Goal: Task Accomplishment & Management: Use online tool/utility

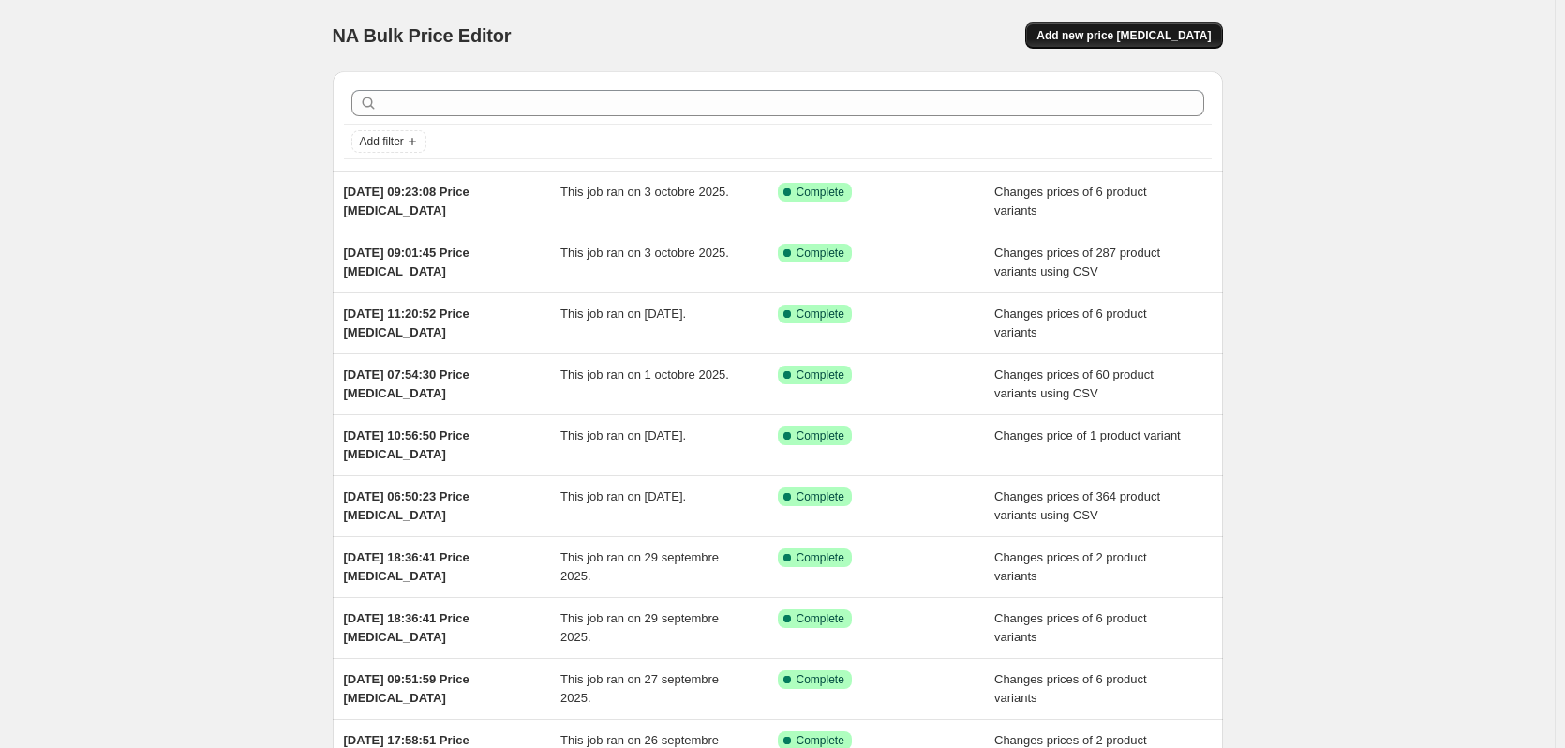
click at [1202, 28] on button "Add new price change job" at bounding box center [1123, 35] width 197 height 26
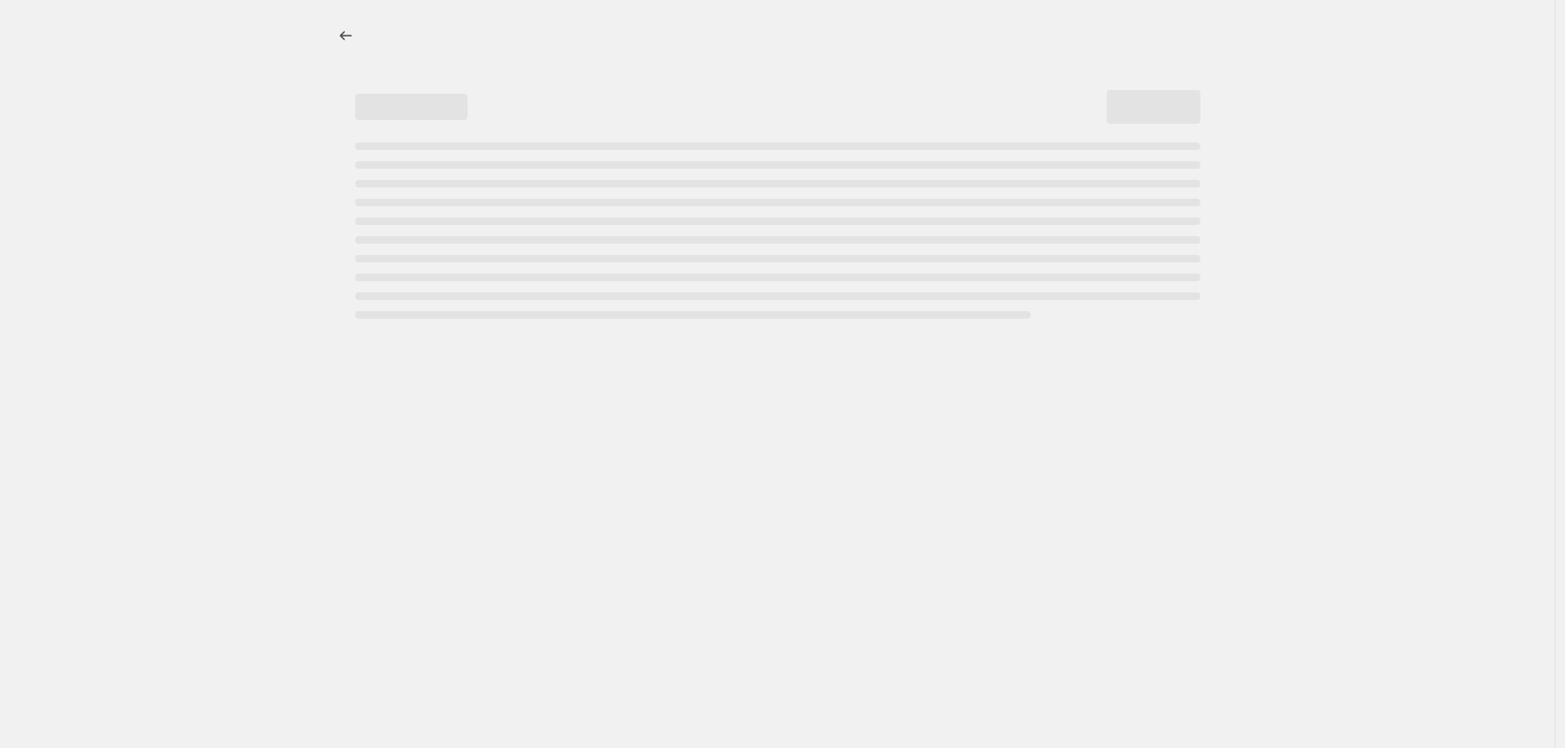
select select "percentage"
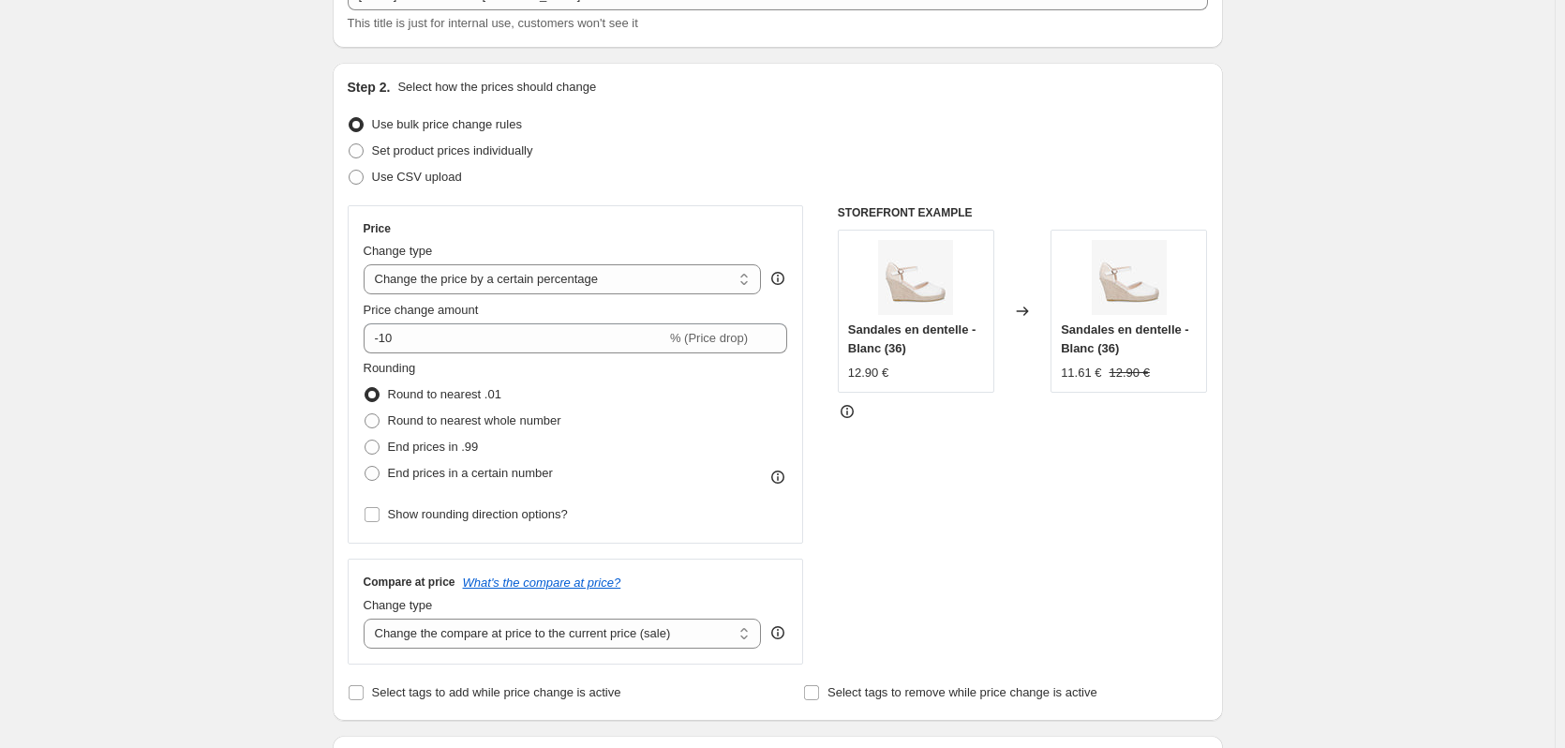
scroll to position [94, 0]
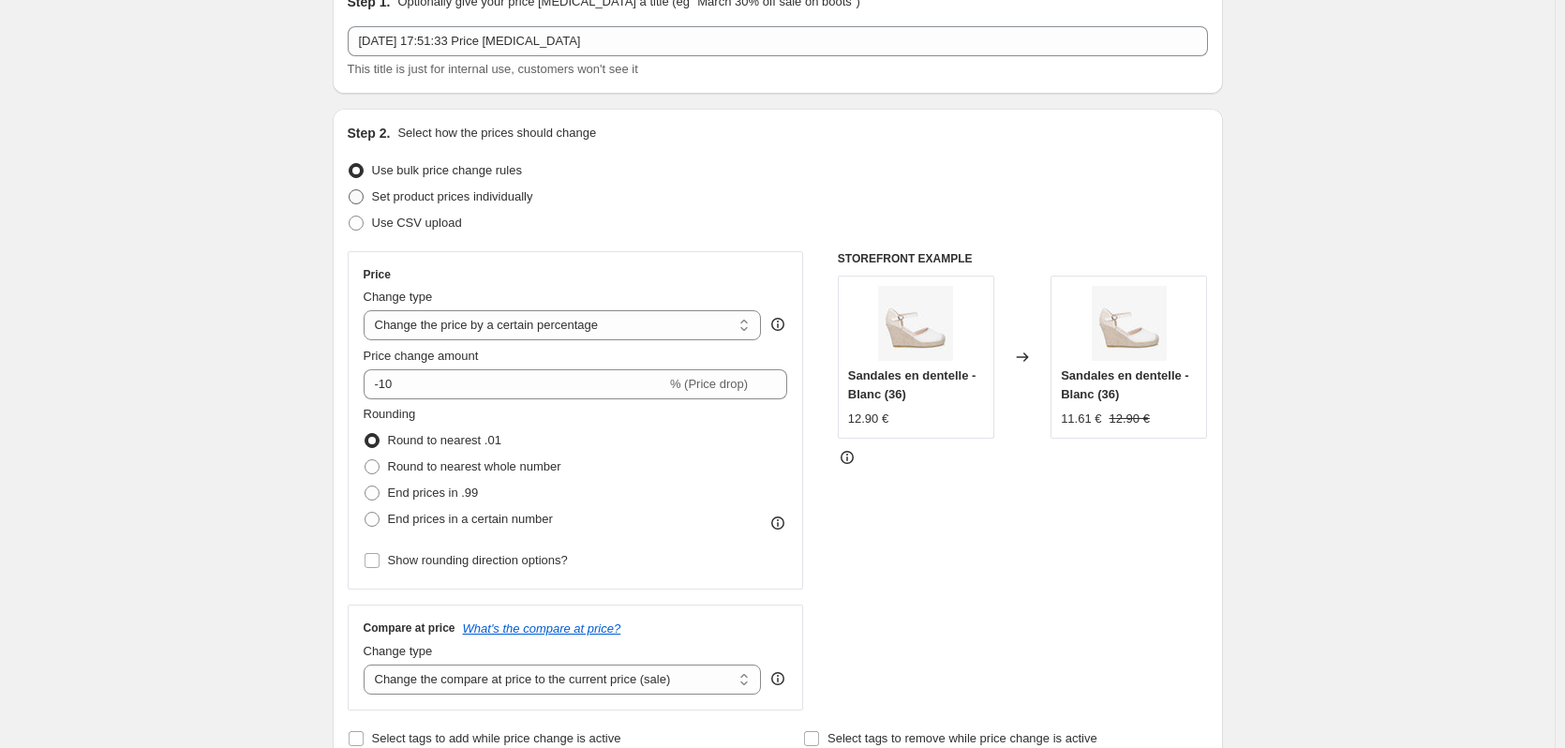
click at [460, 200] on span "Set product prices individually" at bounding box center [452, 196] width 161 height 14
click at [350, 190] on input "Set product prices individually" at bounding box center [349, 189] width 1 height 1
radio input "true"
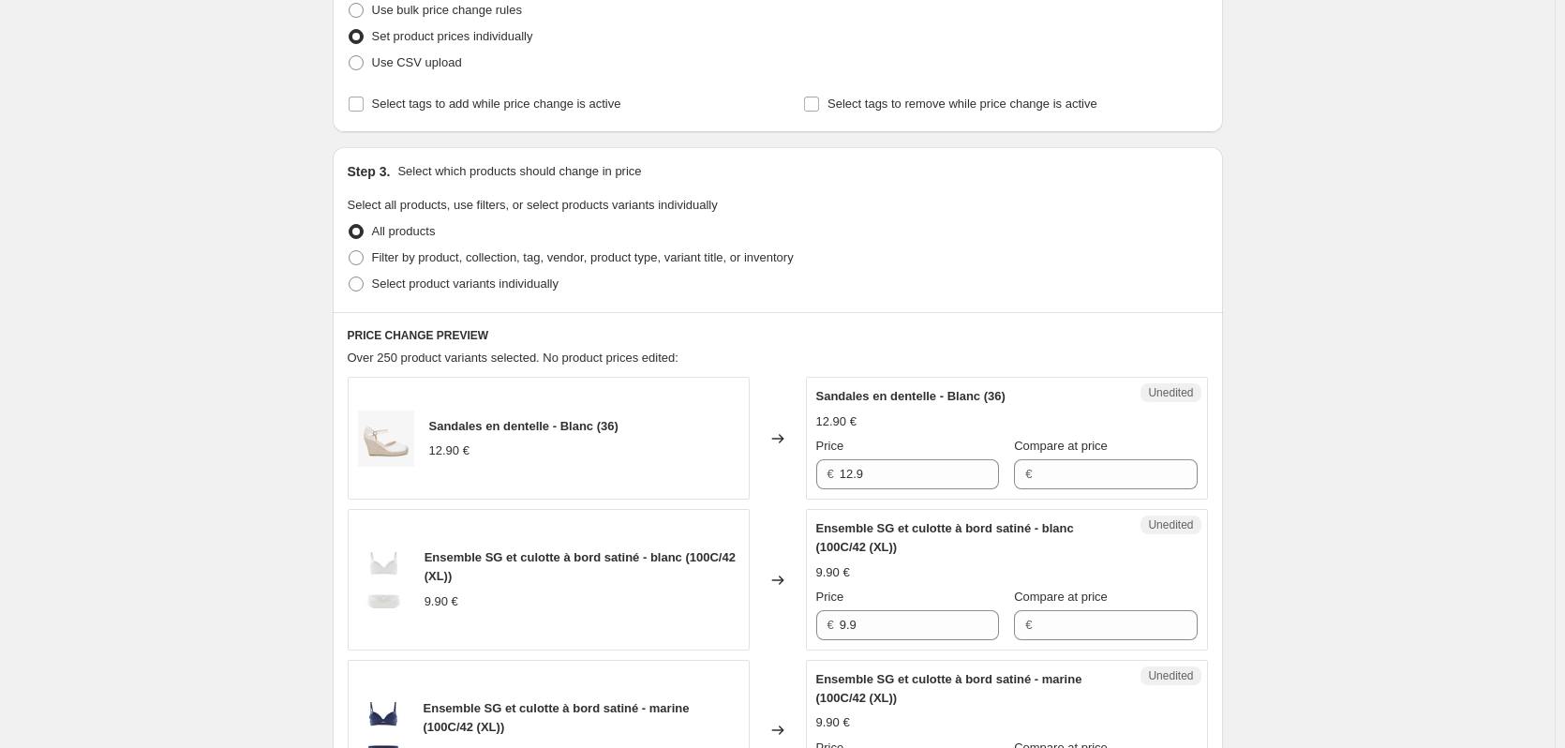
scroll to position [281, 0]
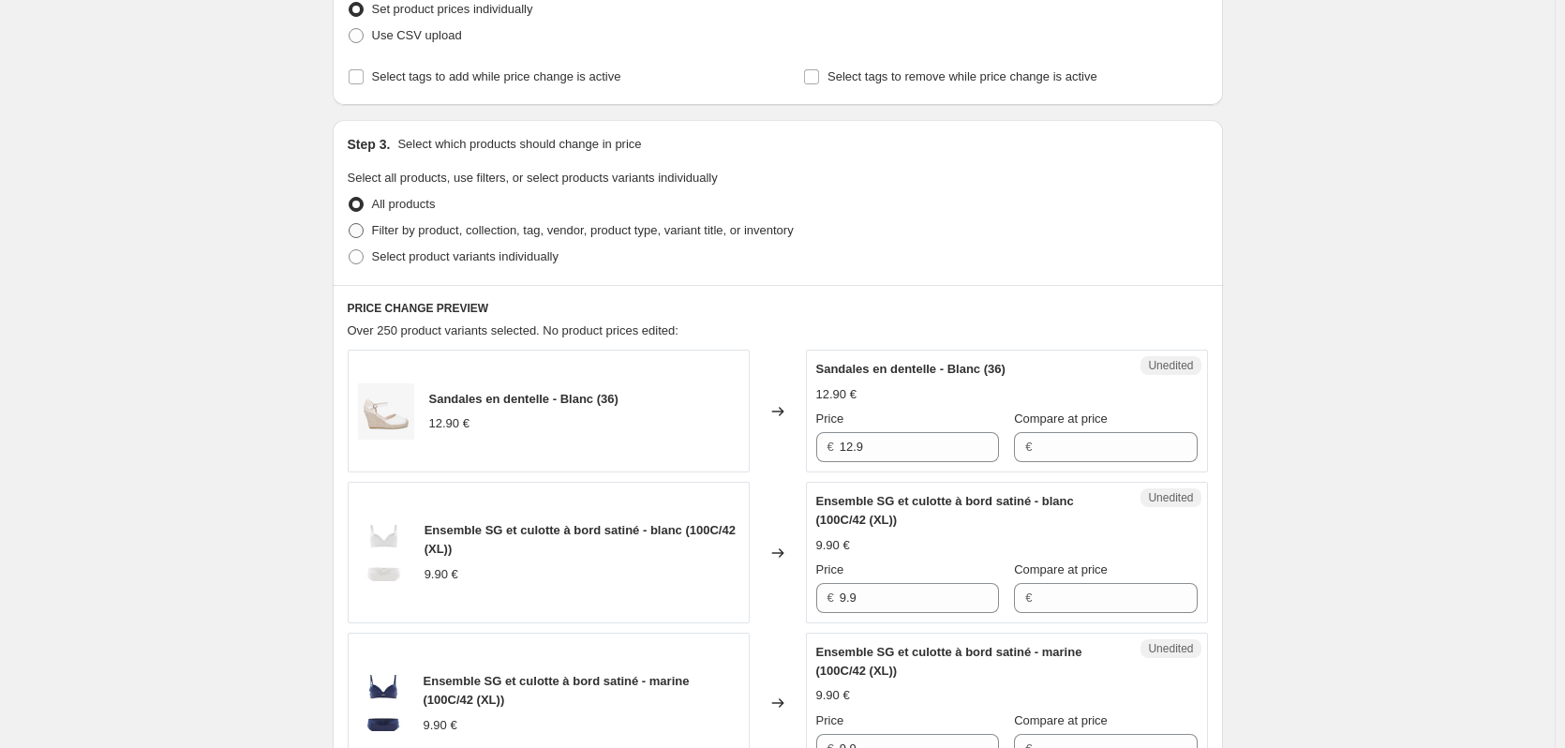
click at [462, 233] on span "Filter by product, collection, tag, vendor, product type, variant title, or inv…" at bounding box center [583, 230] width 422 height 14
click at [350, 224] on input "Filter by product, collection, tag, vendor, product type, variant title, or inv…" at bounding box center [349, 223] width 1 height 1
radio input "true"
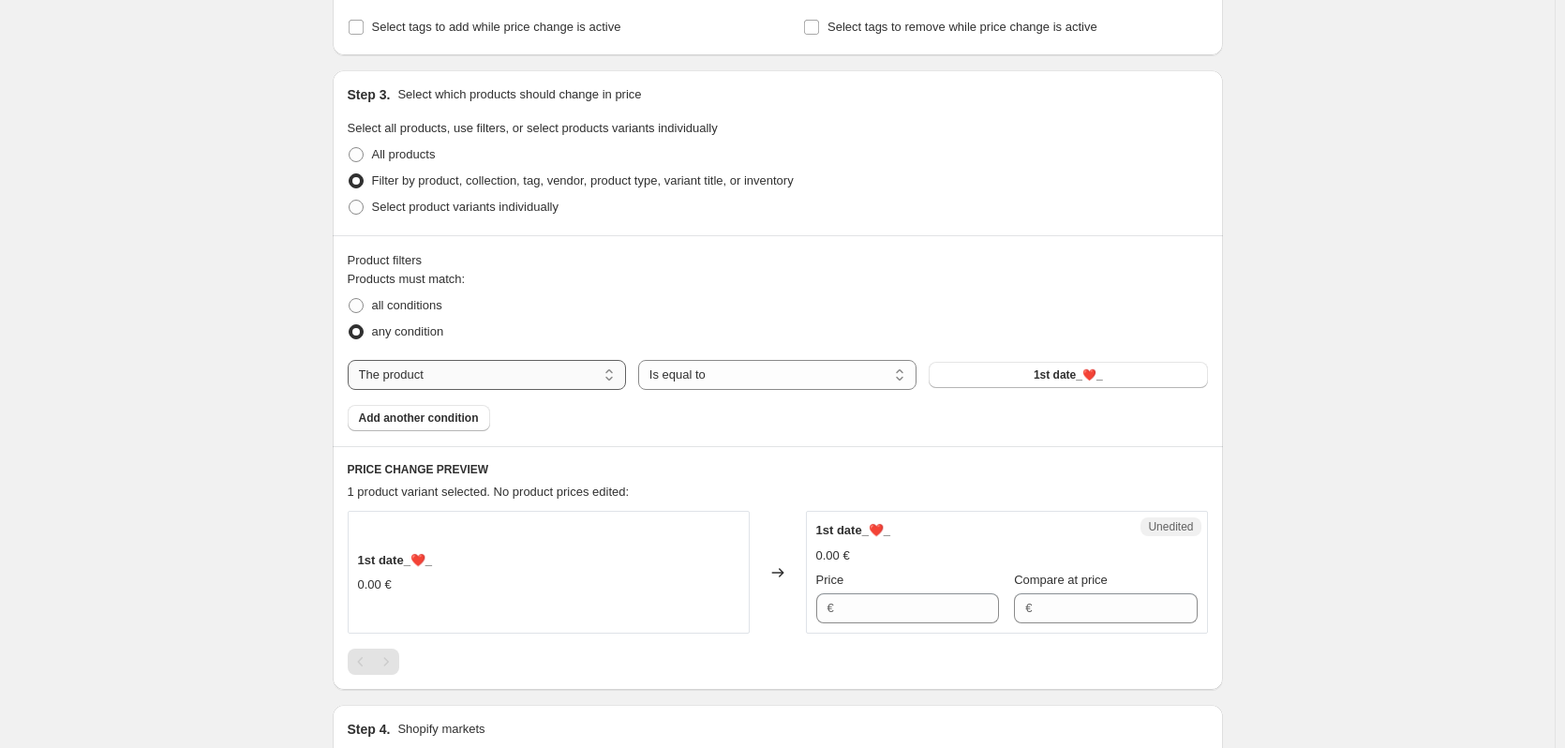
scroll to position [469, 0]
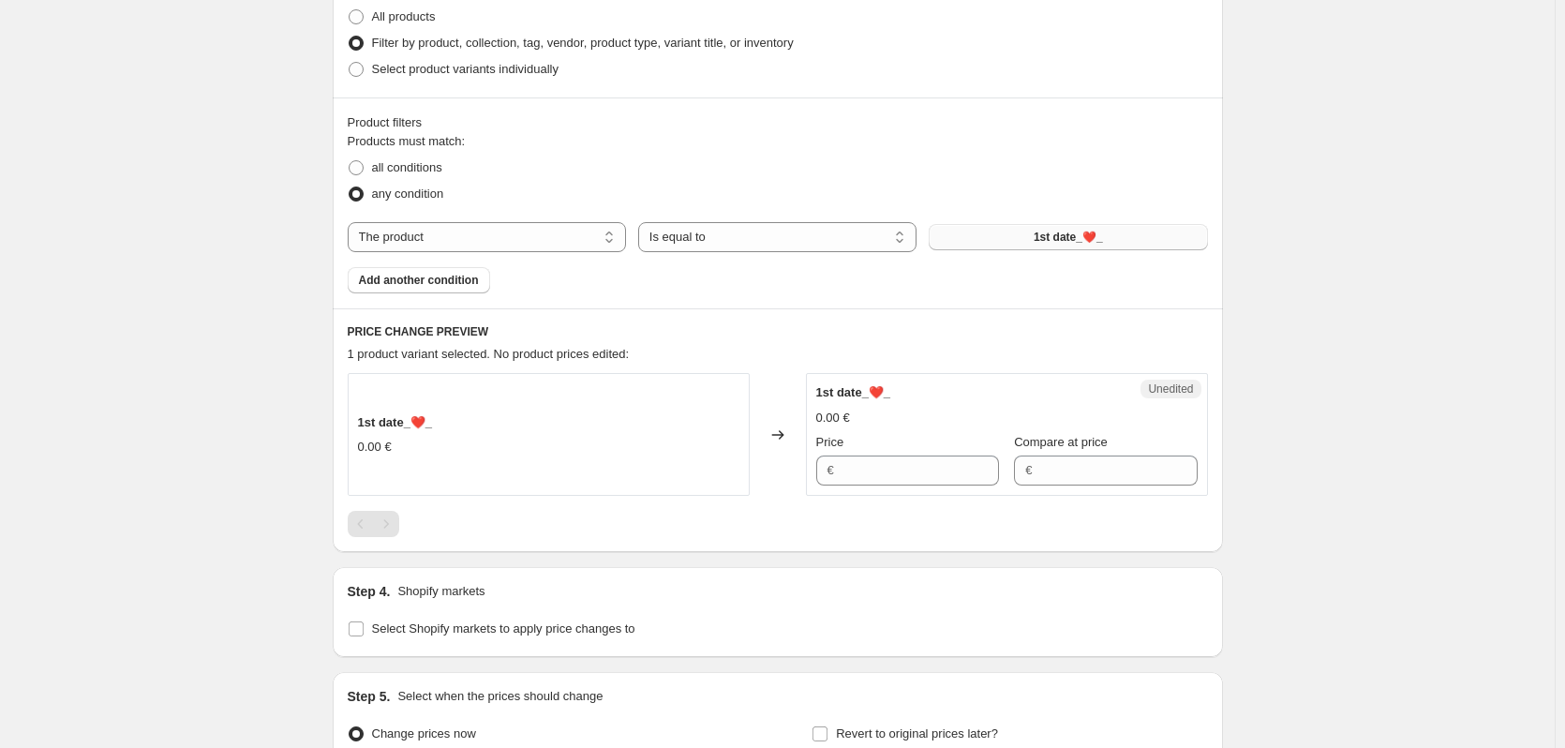
click at [1066, 237] on span "1st date_❤️_" at bounding box center [1068, 237] width 69 height 15
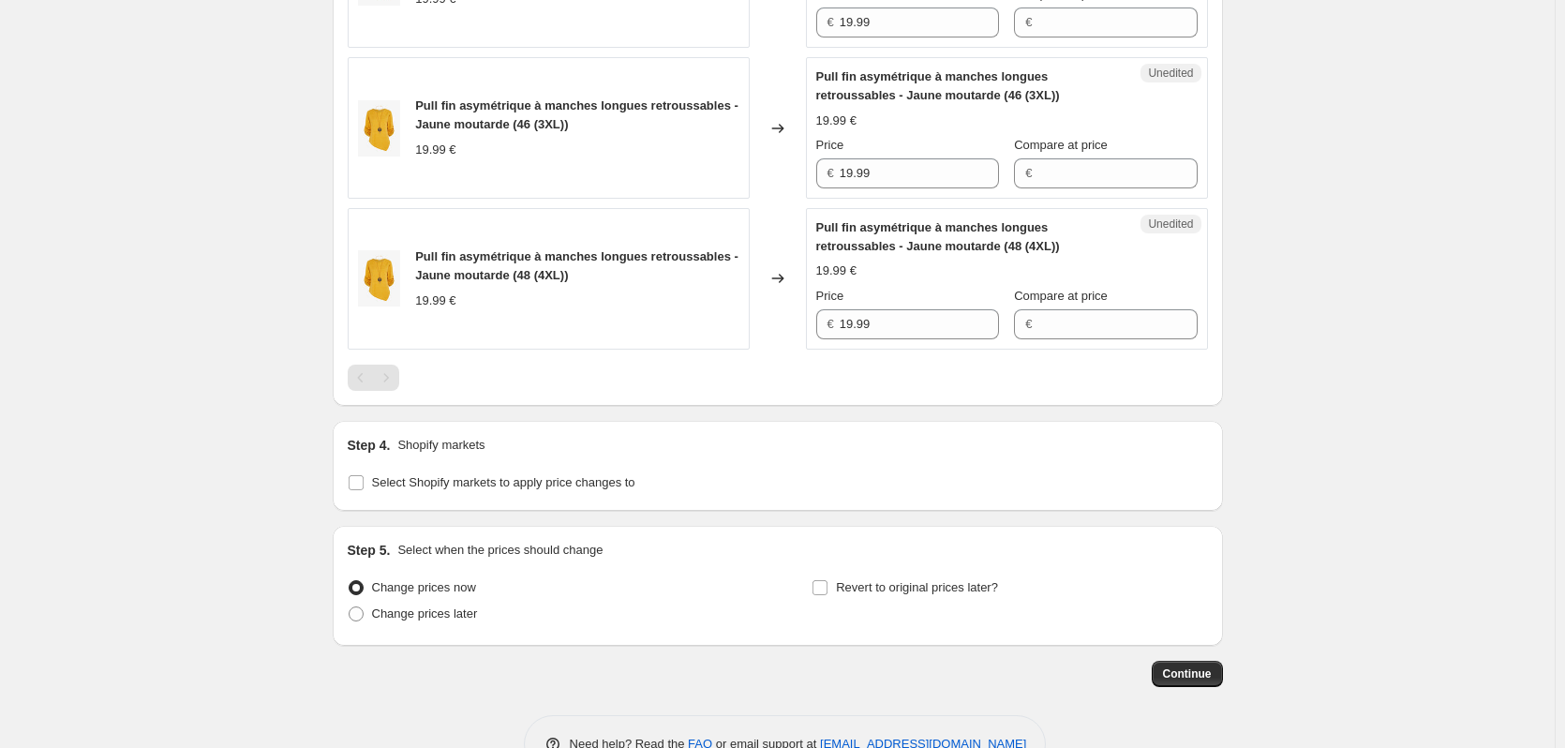
scroll to position [1593, 0]
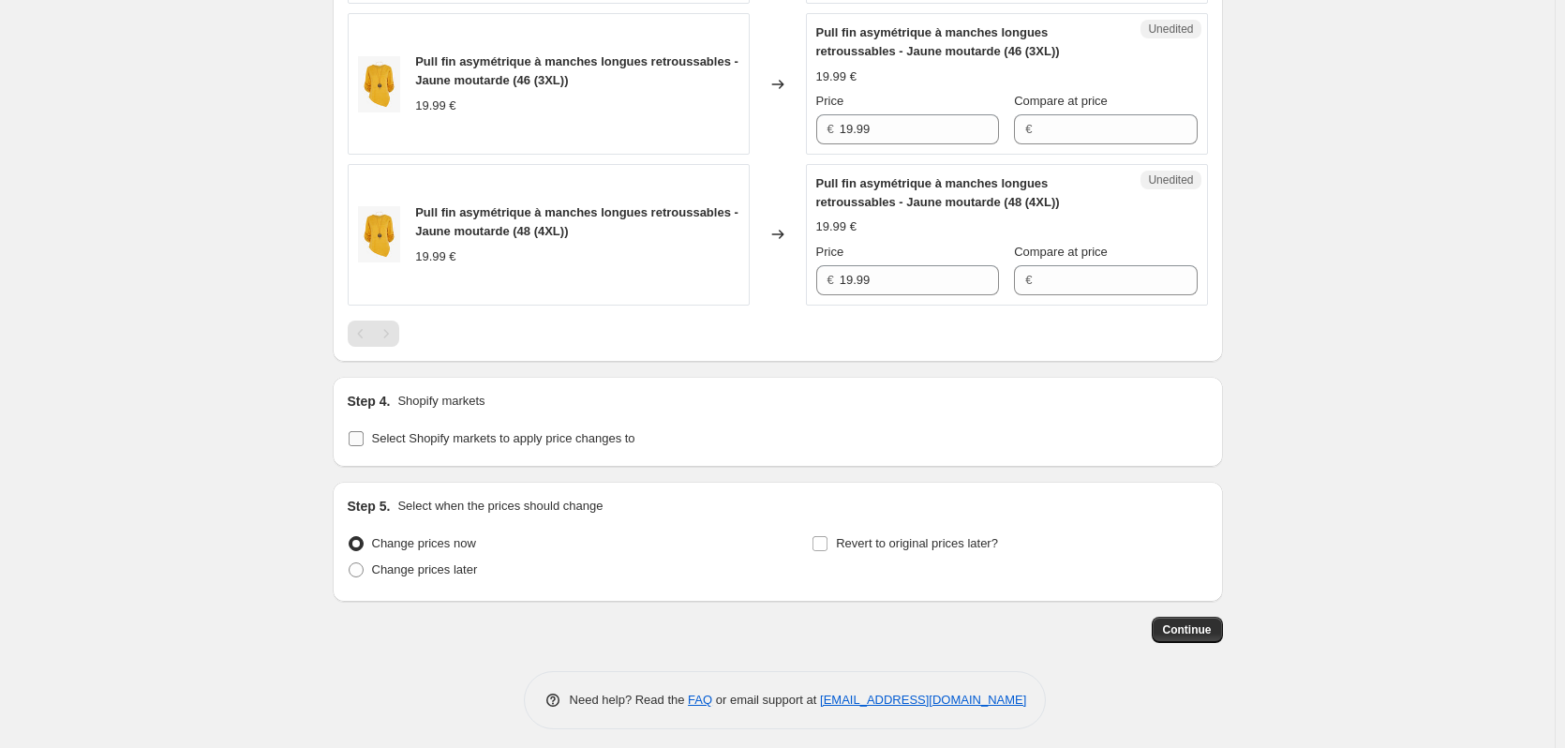
click at [360, 442] on input "Select Shopify markets to apply price changes to" at bounding box center [356, 438] width 15 height 15
checkbox input "true"
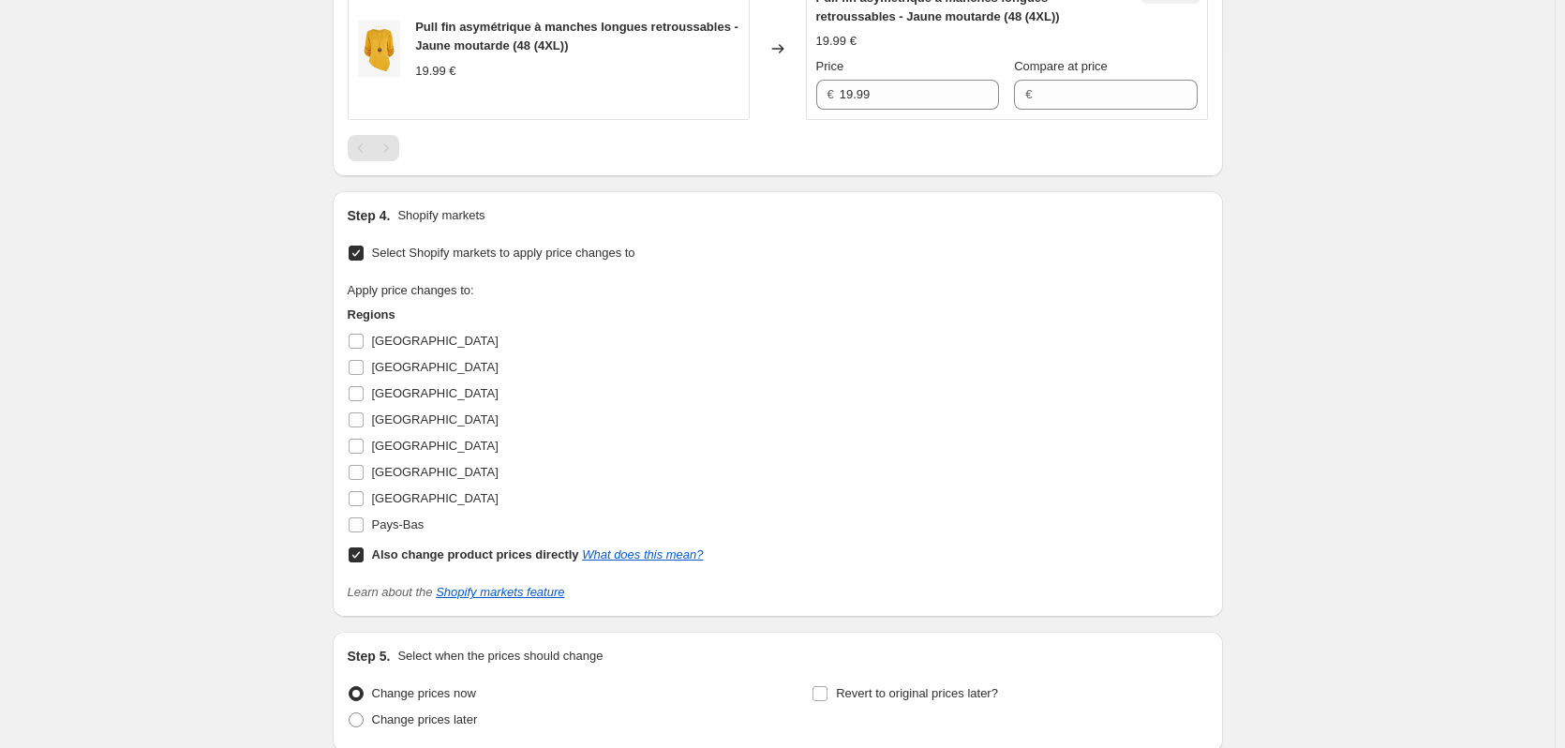
scroll to position [1780, 0]
click at [360, 443] on input "[GEOGRAPHIC_DATA]" at bounding box center [356, 444] width 15 height 15
checkbox input "true"
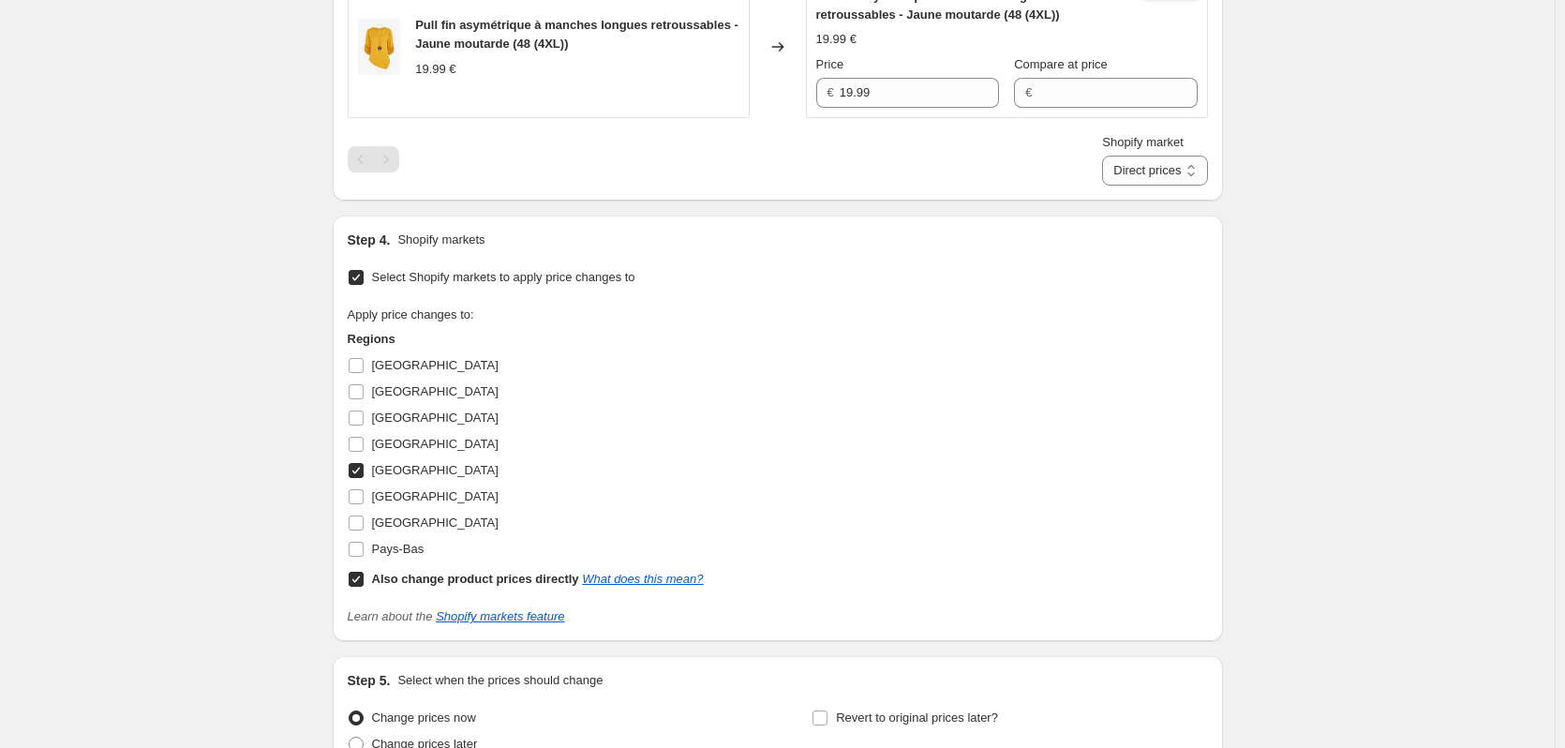
click at [362, 577] on input "Also change product prices directly What does this mean?" at bounding box center [356, 579] width 15 height 15
checkbox input "false"
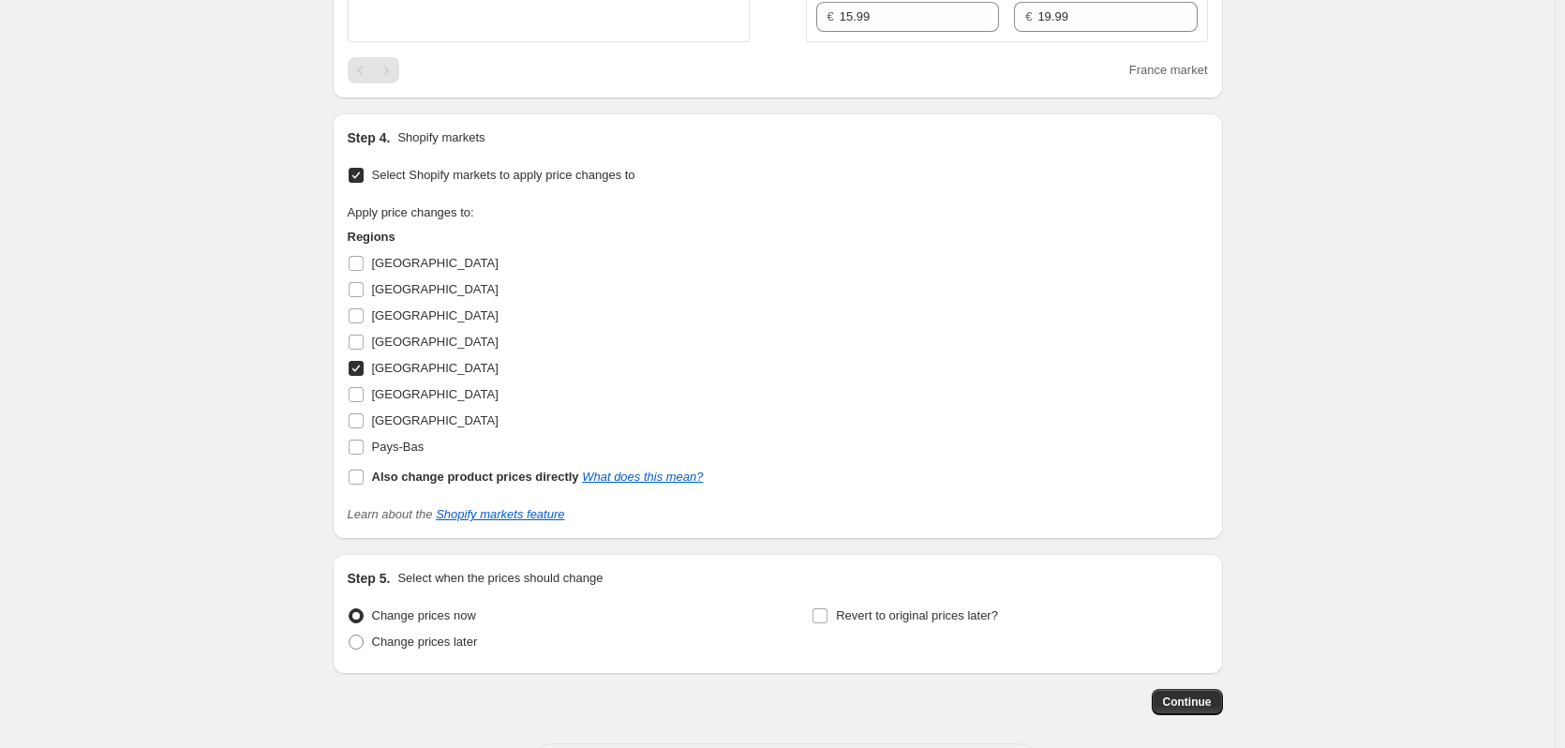
scroll to position [1938, 0]
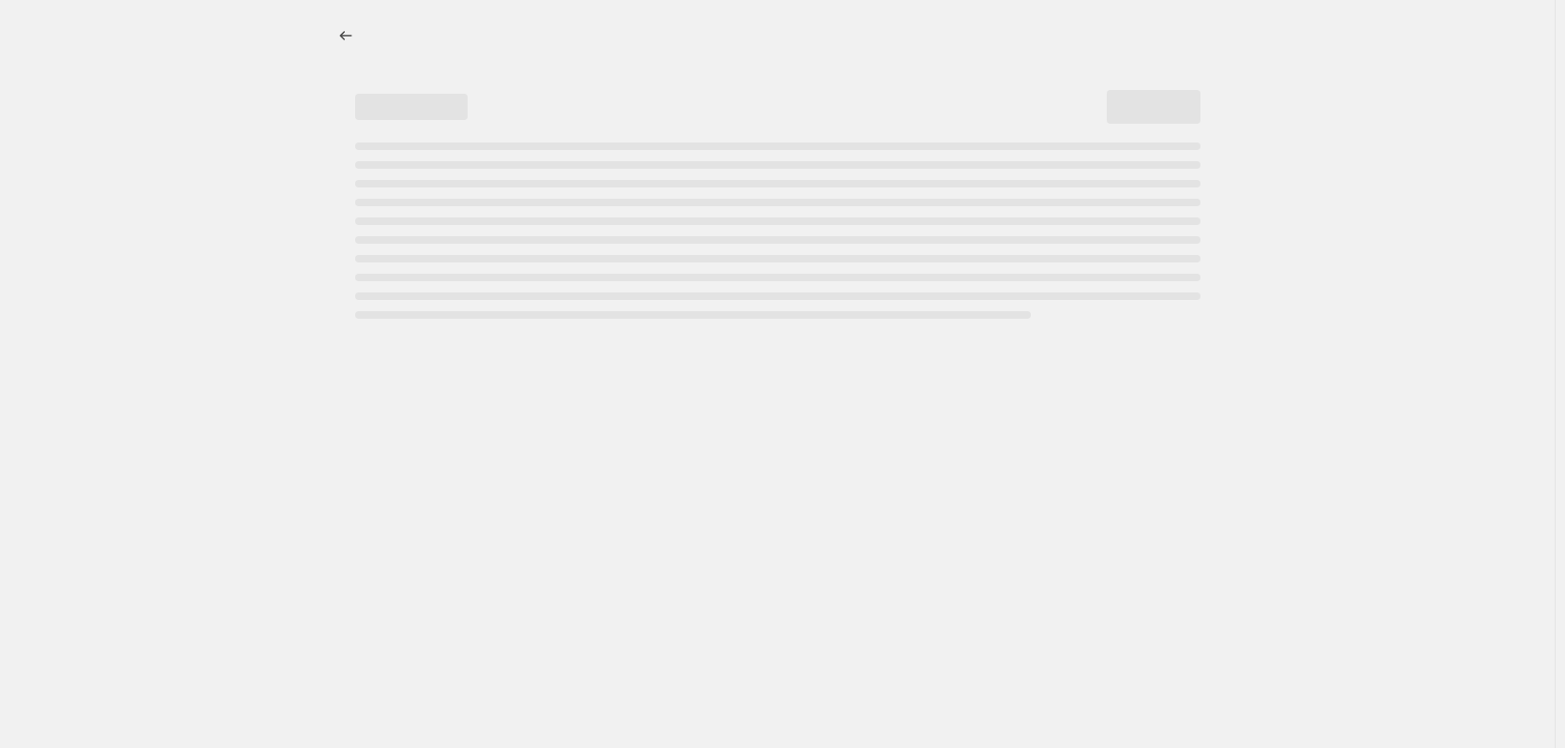
select select "percentage"
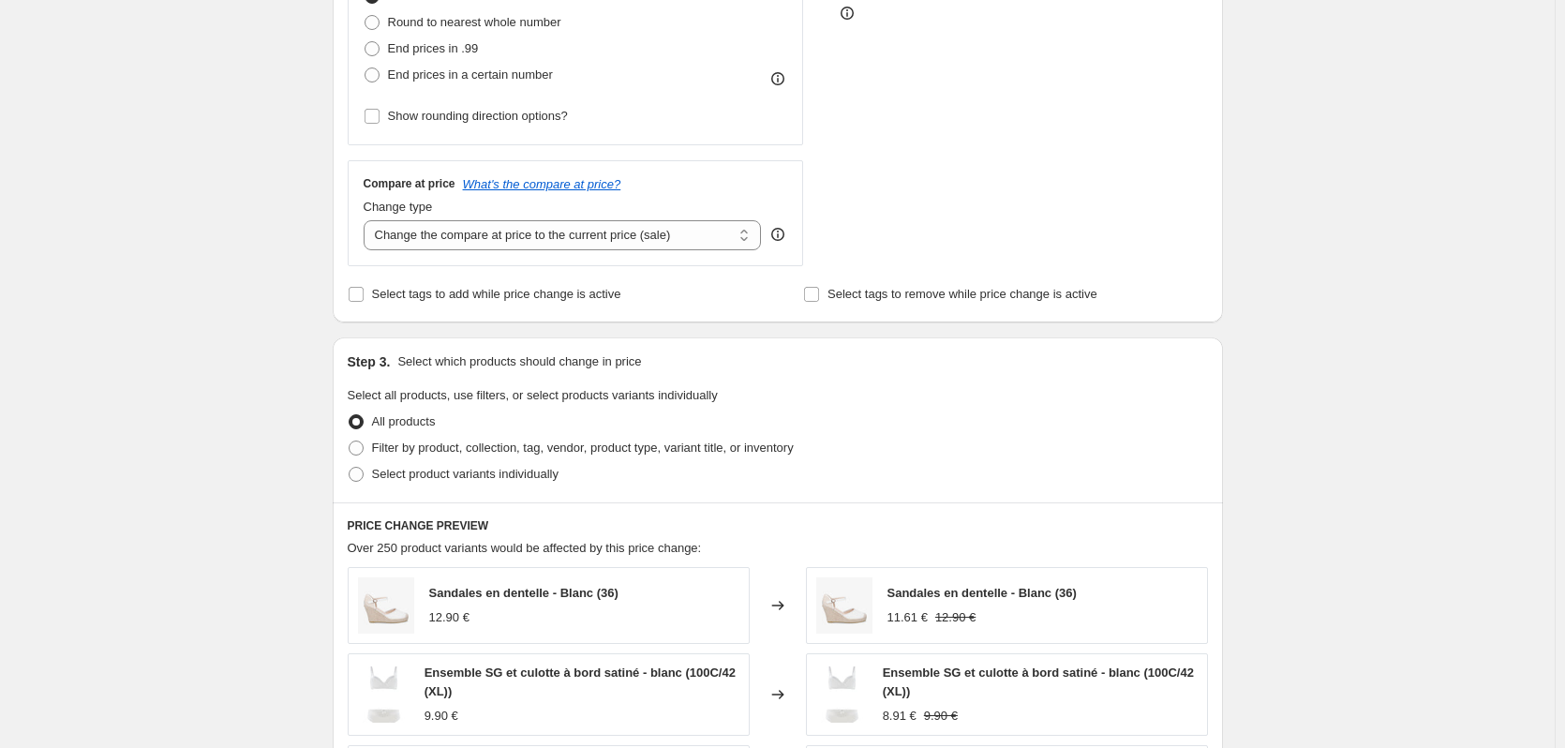
scroll to position [562, 0]
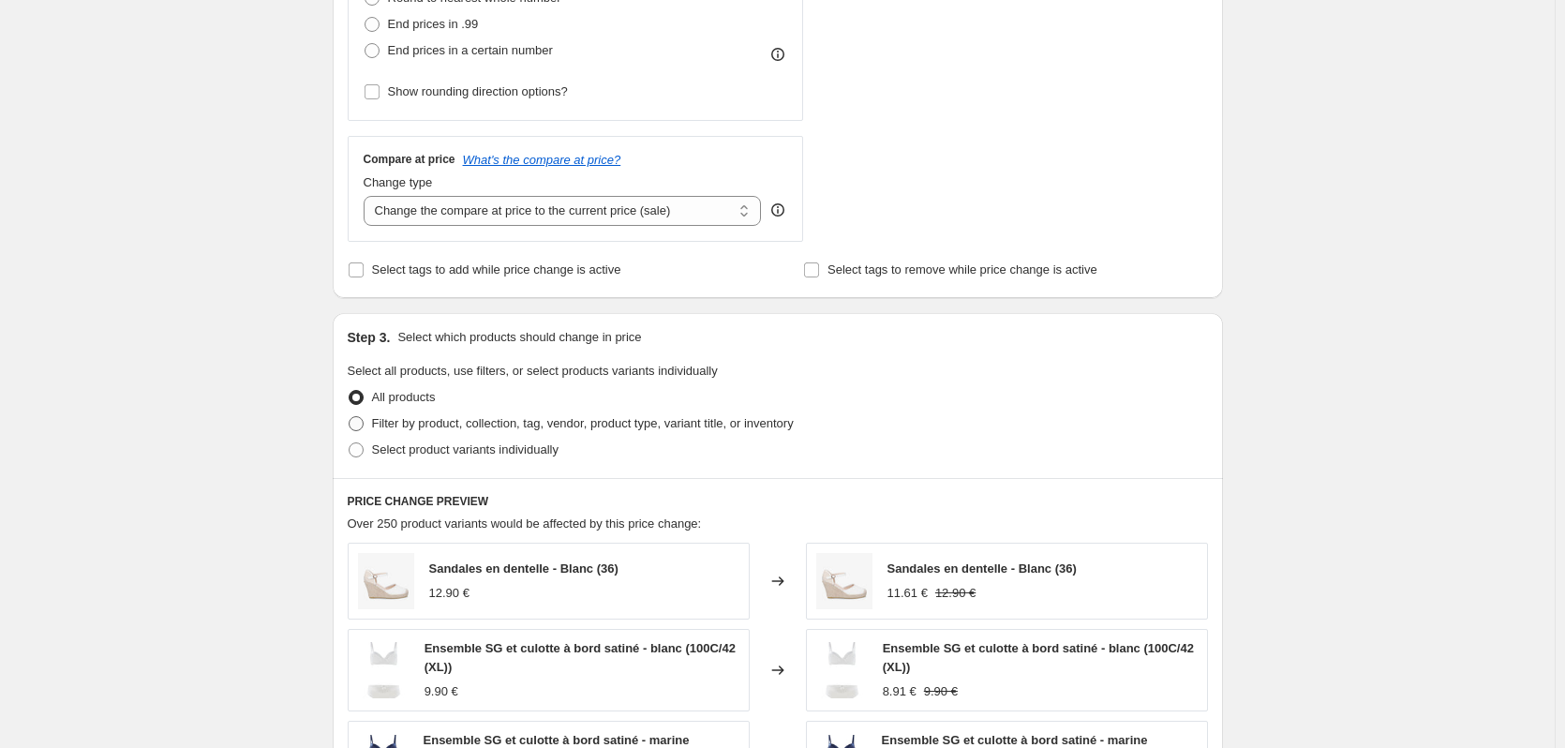
click at [456, 425] on span "Filter by product, collection, tag, vendor, product type, variant title, or inv…" at bounding box center [583, 423] width 422 height 14
click at [350, 417] on input "Filter by product, collection, tag, vendor, product type, variant title, or inv…" at bounding box center [349, 416] width 1 height 1
radio input "true"
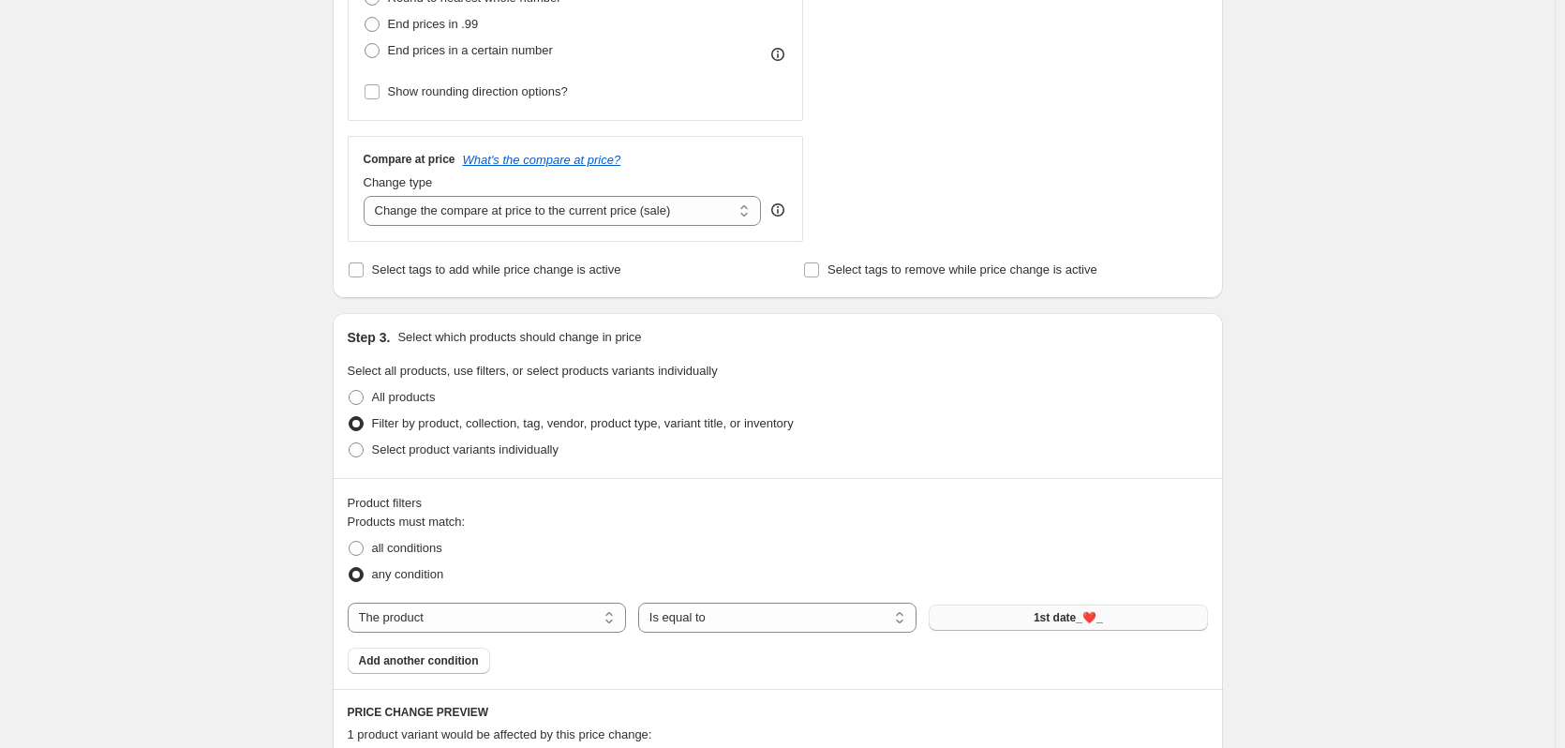
click at [1096, 623] on span "1st date_❤️_" at bounding box center [1068, 617] width 69 height 15
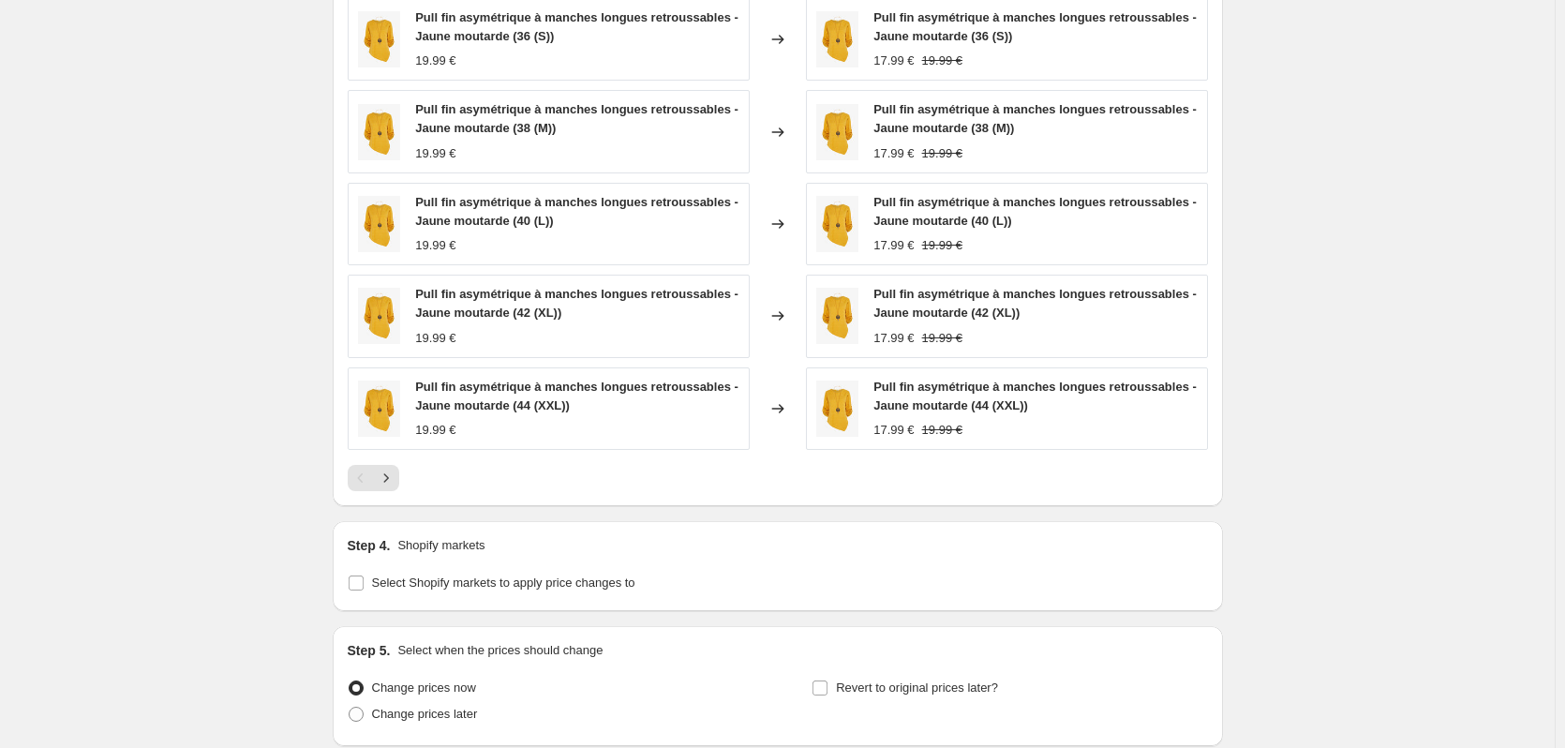
scroll to position [1483, 0]
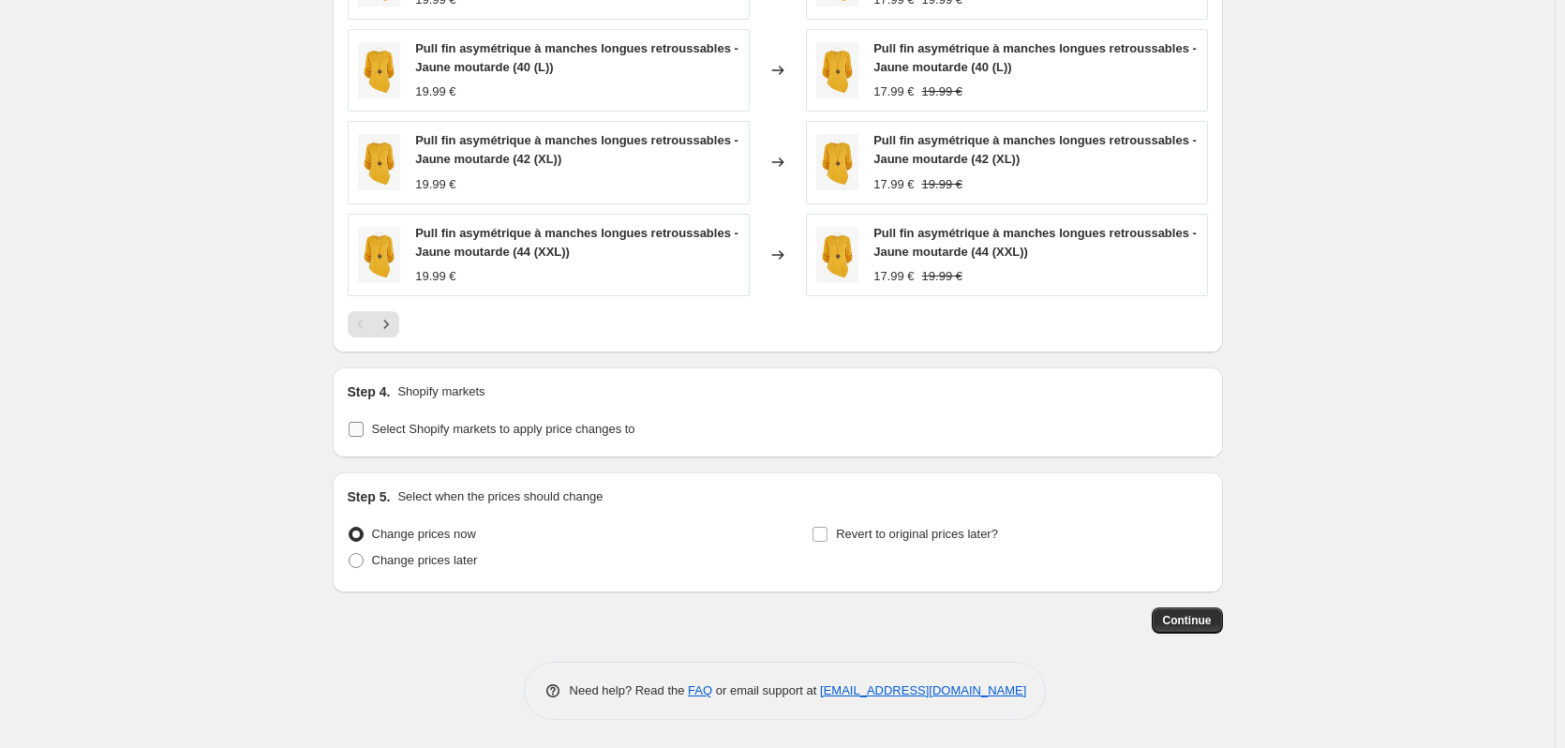
click at [362, 426] on input "Select Shopify markets to apply price changes to" at bounding box center [356, 429] width 15 height 15
checkbox input "true"
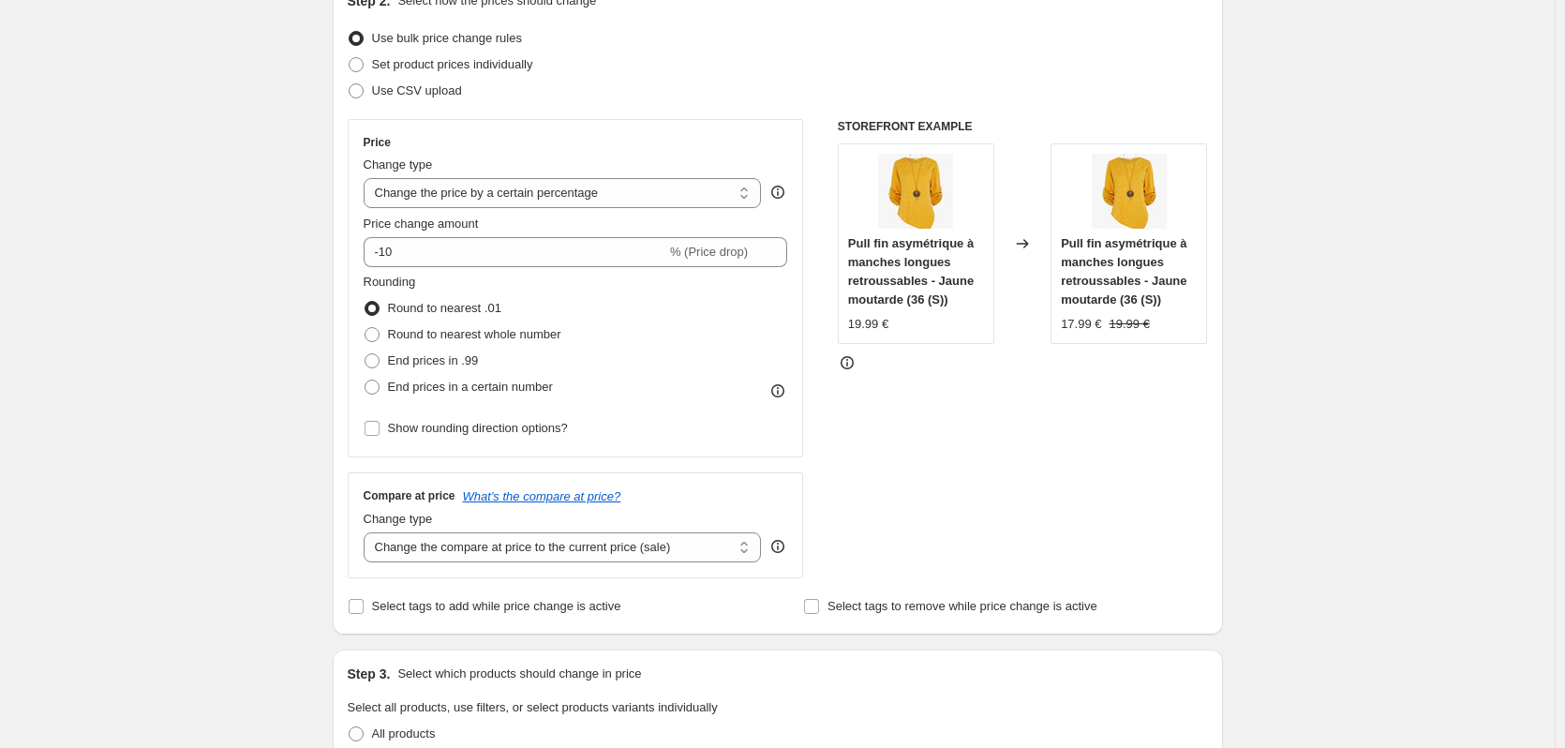
scroll to position [0, 0]
